Goal: Navigation & Orientation: Find specific page/section

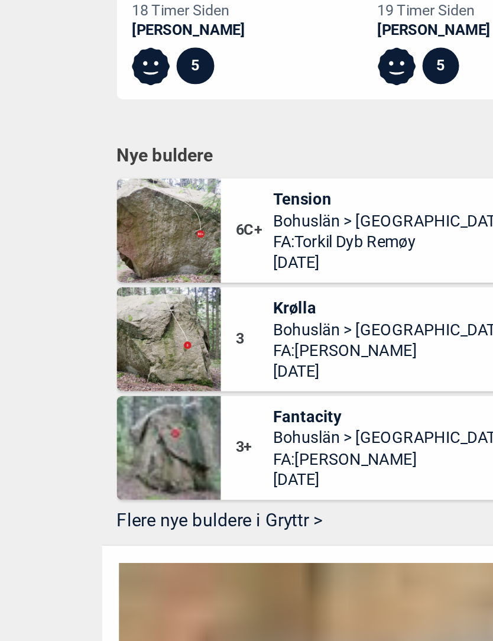
scroll to position [577, 0]
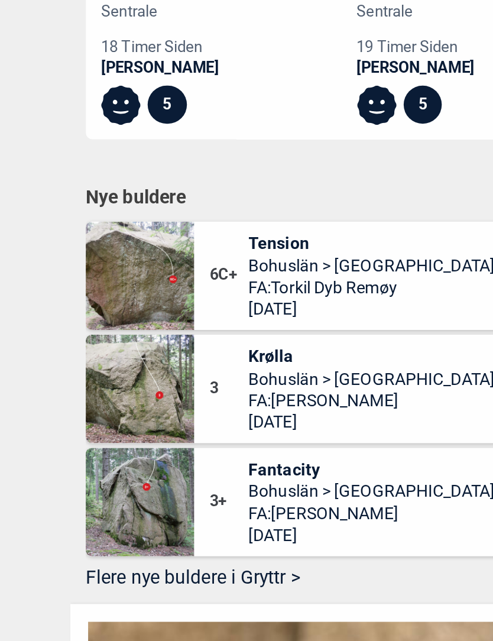
click at [176, 262] on span "Tension" at bounding box center [237, 267] width 122 height 11
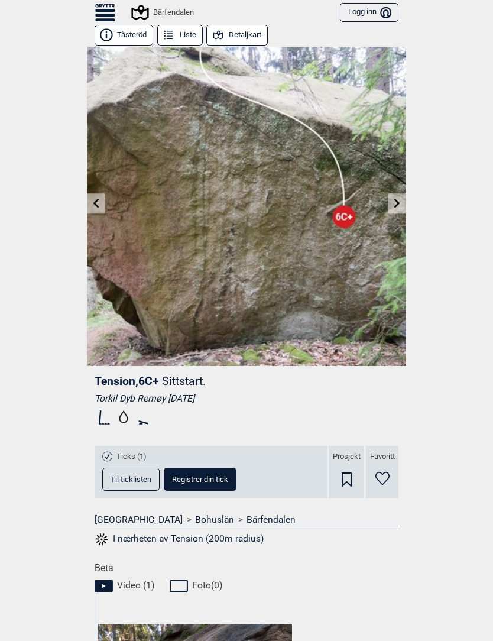
click at [244, 33] on button "Detaljkart" at bounding box center [236, 35] width 61 height 21
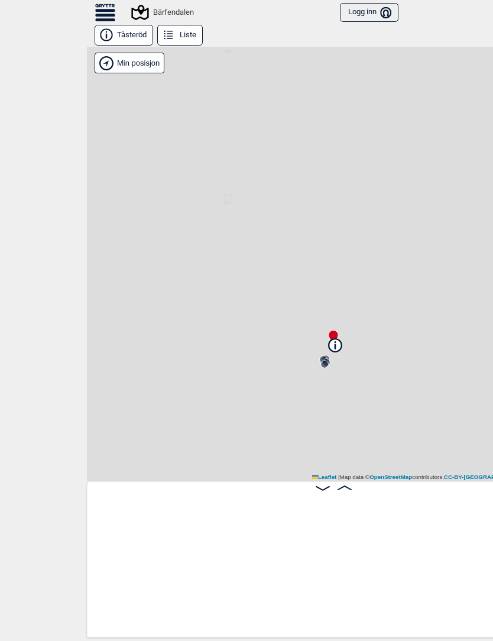
scroll to position [0, 109]
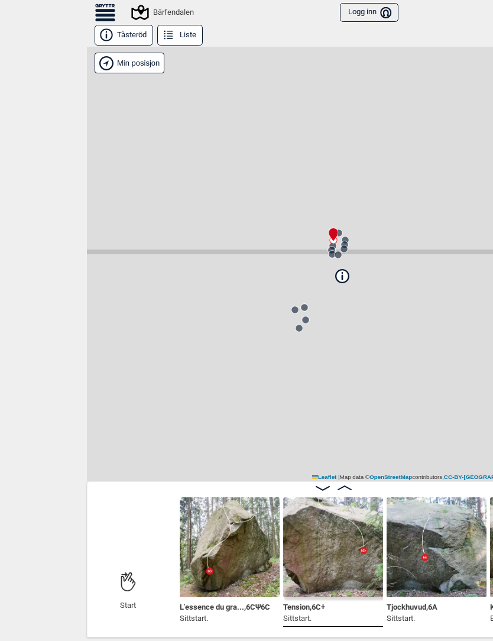
click at [304, 303] on icon at bounding box center [304, 307] width 9 height 9
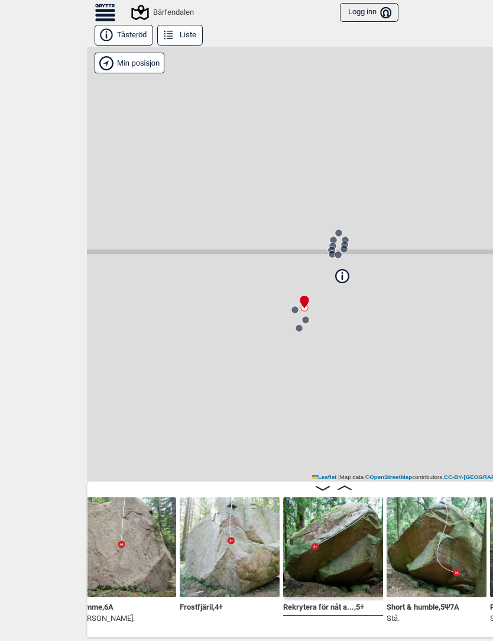
click at [307, 302] on div at bounding box center [301, 296] width 9 height 9
click at [304, 323] on icon at bounding box center [305, 319] width 9 height 9
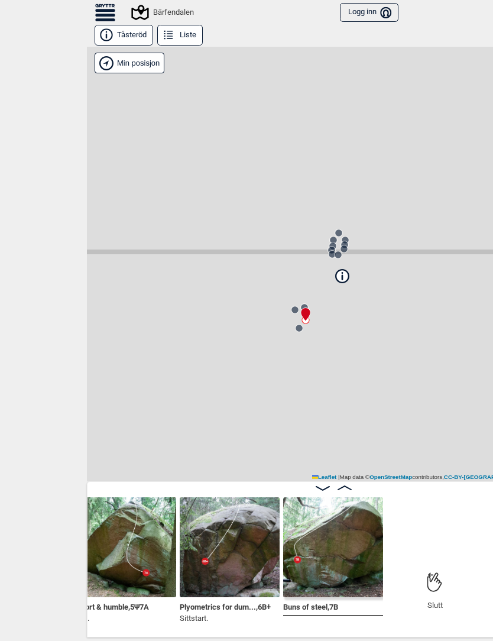
click at [348, 237] on circle at bounding box center [345, 240] width 8 height 8
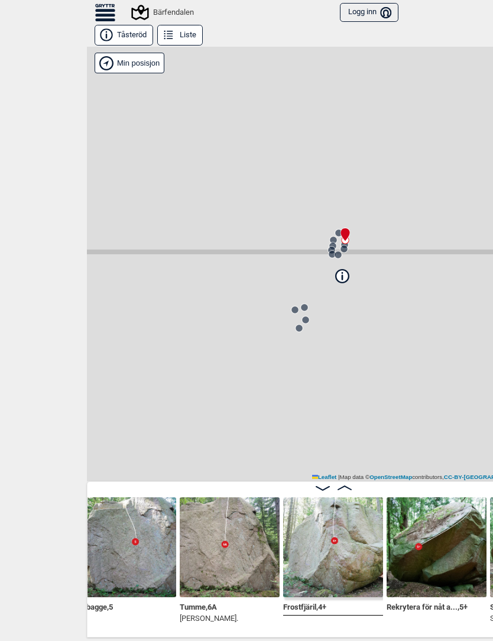
click at [339, 260] on div at bounding box center [337, 254] width 9 height 9
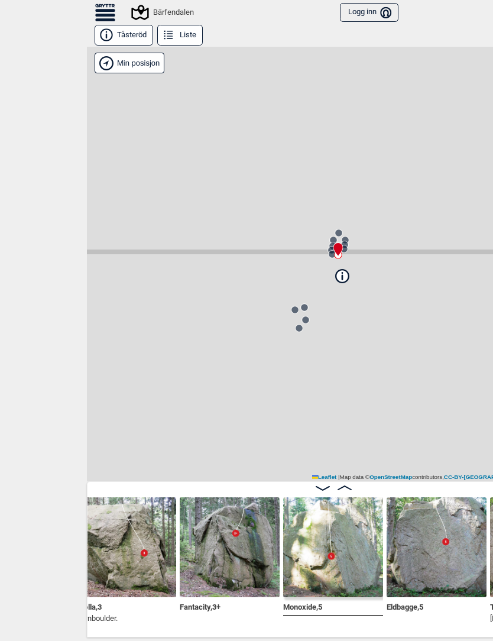
click at [329, 246] on icon at bounding box center [331, 249] width 9 height 9
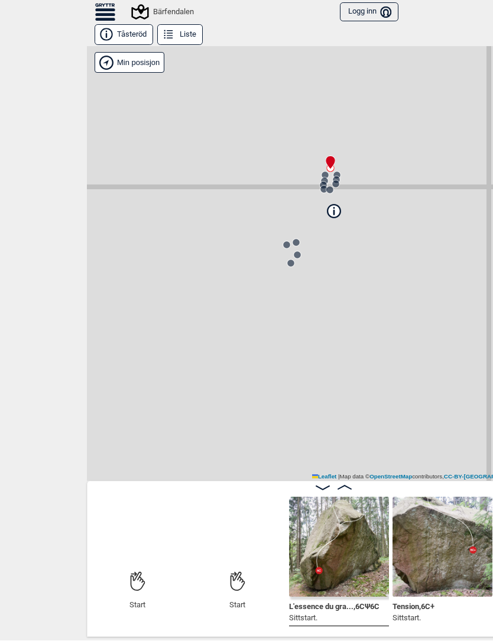
click at [302, 255] on icon at bounding box center [297, 255] width 9 height 9
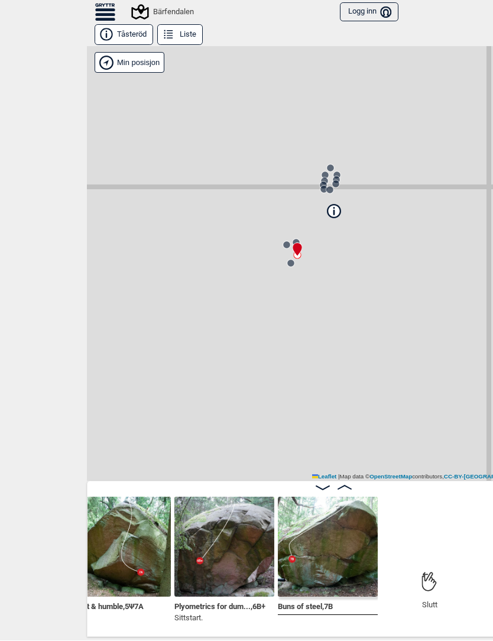
scroll to position [0, 1253]
click at [158, 11] on div "Bärfendalen" at bounding box center [163, 12] width 61 height 14
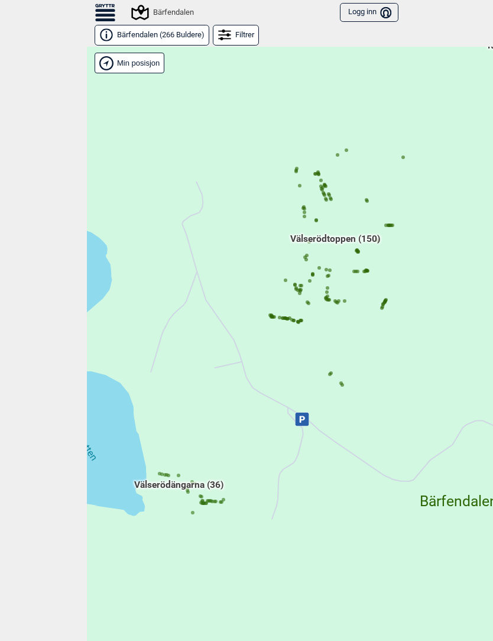
click at [171, 474] on div "Hallingdal Gol Ål Stange Kolomoen [GEOGRAPHIC_DATA] [GEOGRAPHIC_DATA][PERSON_NA…" at bounding box center [333, 353] width 493 height 612
click at [303, 283] on icon at bounding box center [302, 286] width 6 height 6
